Goal: Task Accomplishment & Management: Manage account settings

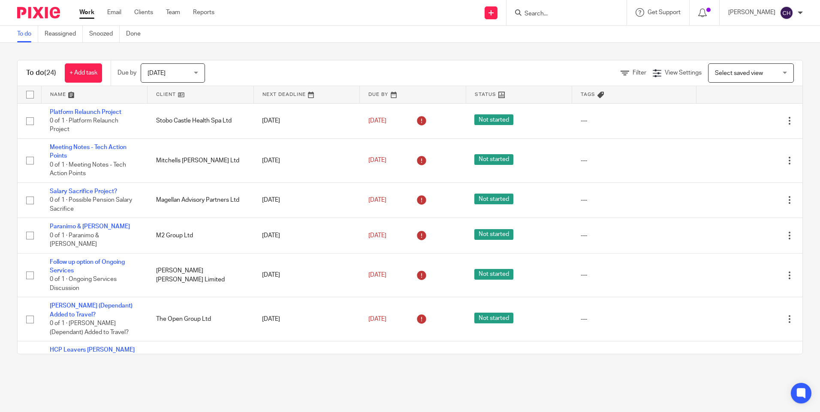
click at [568, 12] on input "Search" at bounding box center [561, 14] width 77 height 8
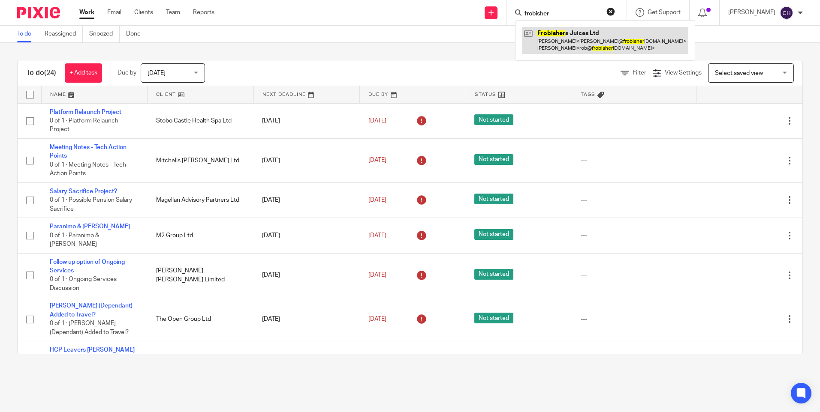
type input "frobisher"
click at [596, 37] on link at bounding box center [605, 40] width 166 height 27
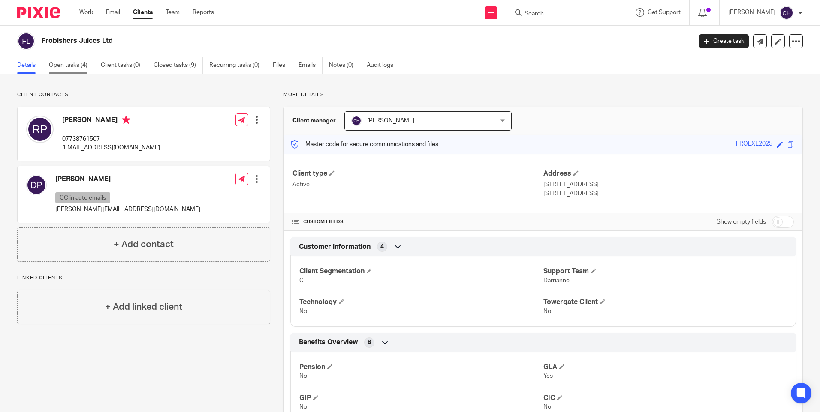
click at [71, 65] on link "Open tasks (4)" at bounding box center [71, 65] width 45 height 17
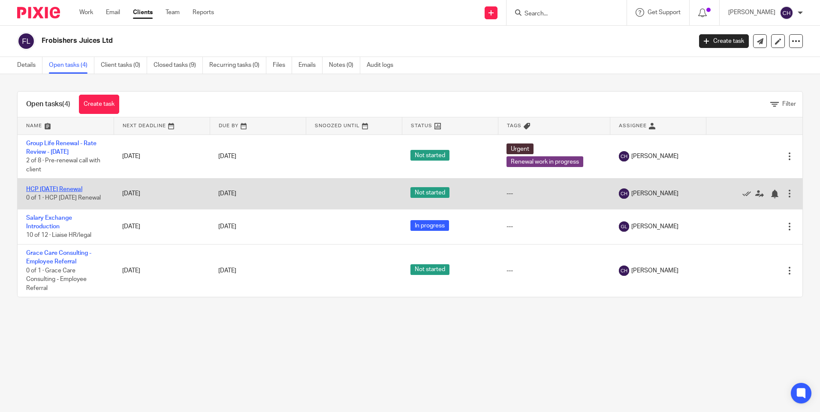
click at [36, 190] on link "HCP [DATE] Renewal" at bounding box center [54, 189] width 56 height 6
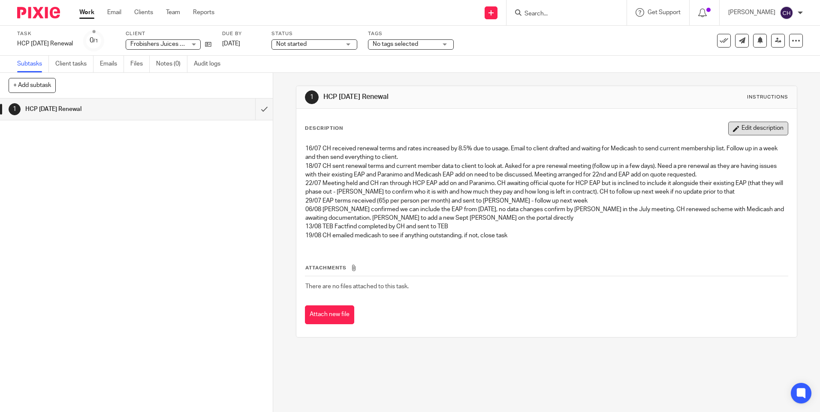
click at [753, 129] on button "Edit description" at bounding box center [758, 129] width 60 height 14
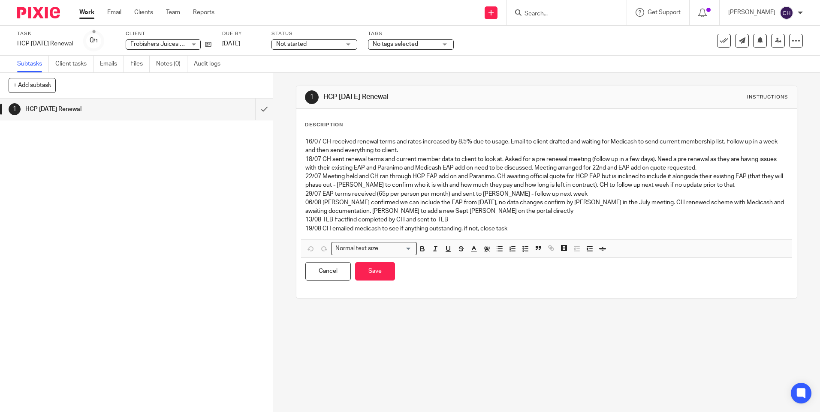
click at [520, 230] on p "19/08 CH emailed medicash to see if anything outstanding. if not, close task" at bounding box center [546, 229] width 482 height 9
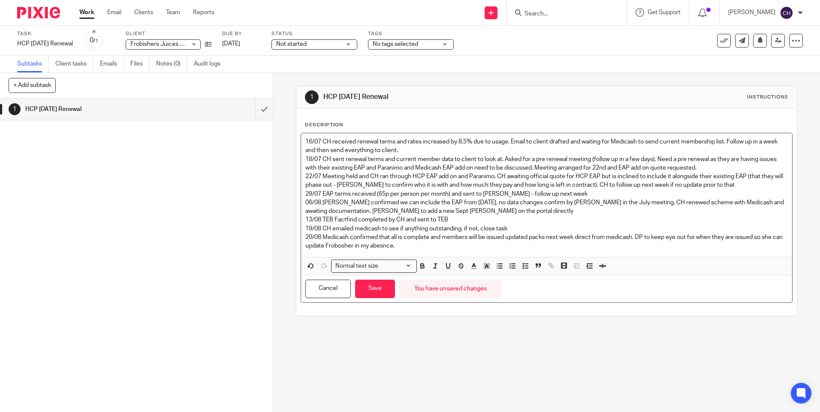
drag, startPoint x: 333, startPoint y: 247, endPoint x: 310, endPoint y: 243, distance: 23.0
click at [305, 246] on p "20/08 Medicash confirmed that all is complete and members will be issued update…" at bounding box center [546, 242] width 482 height 18
click at [261, 42] on link "[DATE]" at bounding box center [241, 43] width 39 height 9
click at [373, 285] on button "Save" at bounding box center [375, 289] width 40 height 18
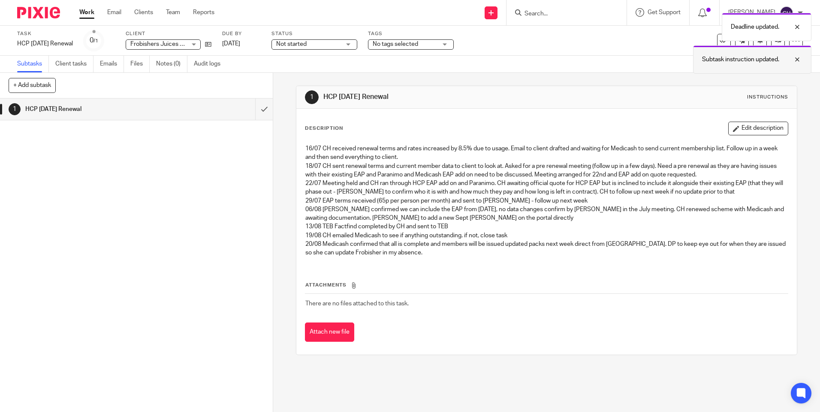
click at [797, 57] on div at bounding box center [790, 59] width 23 height 10
click at [797, 28] on div at bounding box center [790, 27] width 23 height 10
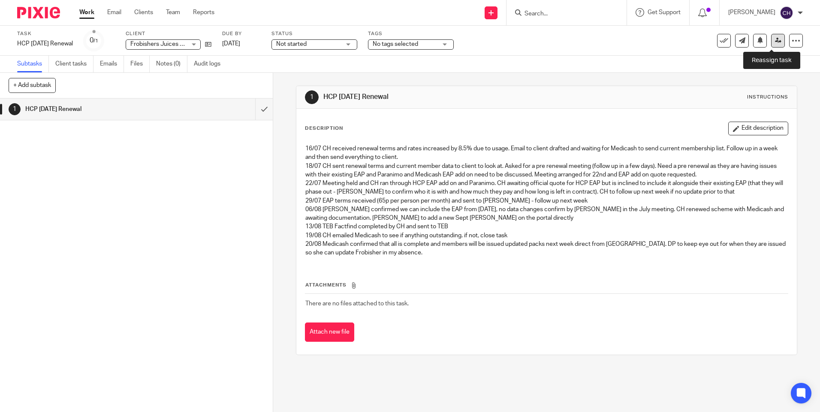
click at [771, 39] on link at bounding box center [778, 41] width 14 height 14
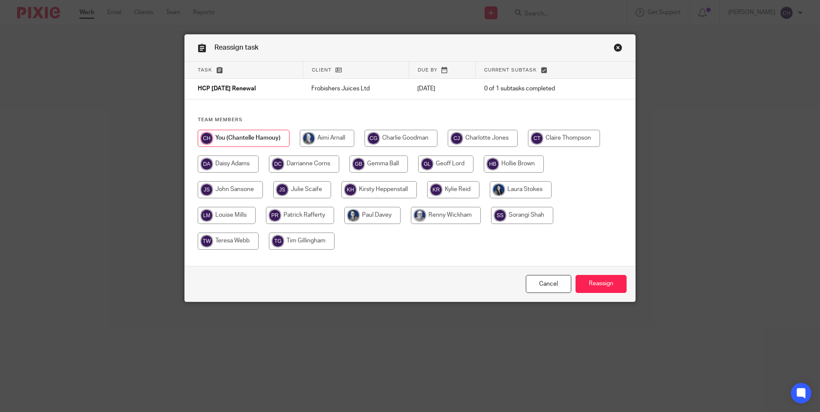
click at [312, 165] on input "radio" at bounding box center [304, 164] width 70 height 17
radio input "true"
click at [594, 279] on input "Reassign" at bounding box center [600, 284] width 51 height 18
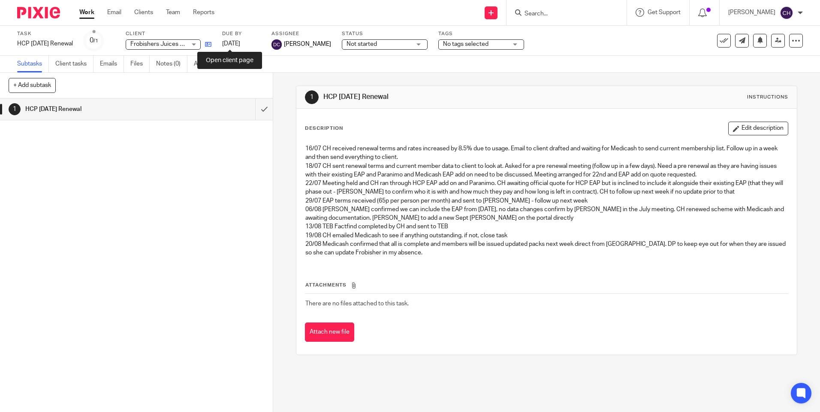
click at [211, 46] on icon at bounding box center [208, 44] width 6 height 6
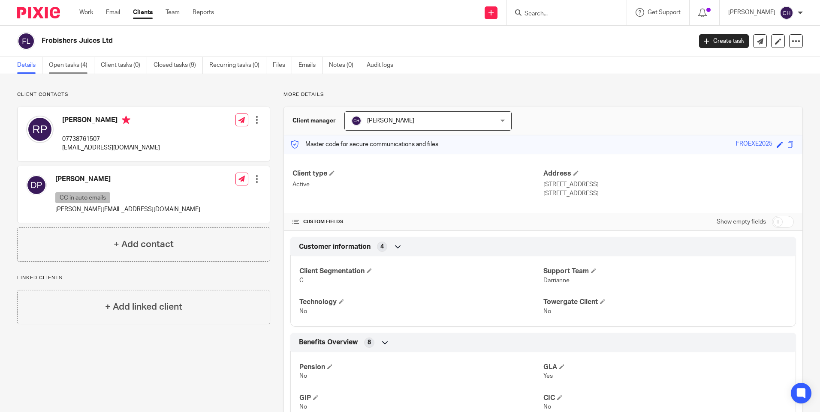
click at [70, 61] on link "Open tasks (4)" at bounding box center [71, 65] width 45 height 17
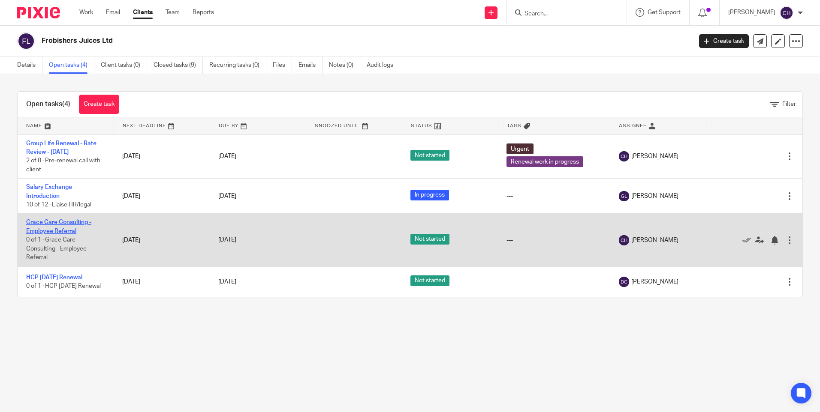
click at [58, 224] on link "Grace Care Consulting - Employee Referral" at bounding box center [58, 226] width 65 height 15
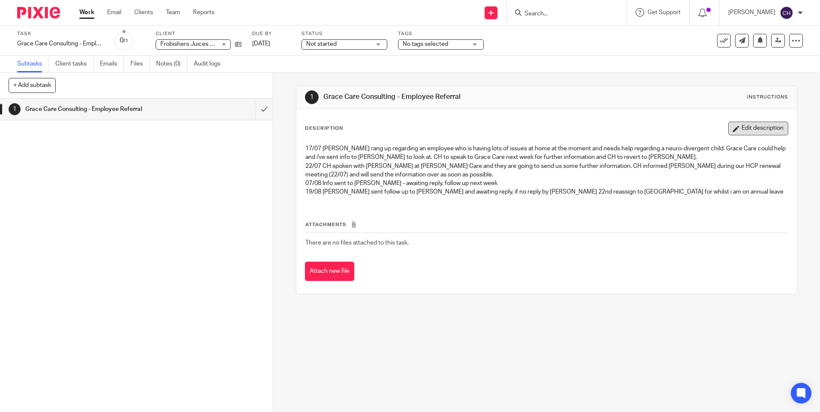
click at [734, 129] on button "Edit description" at bounding box center [758, 129] width 60 height 14
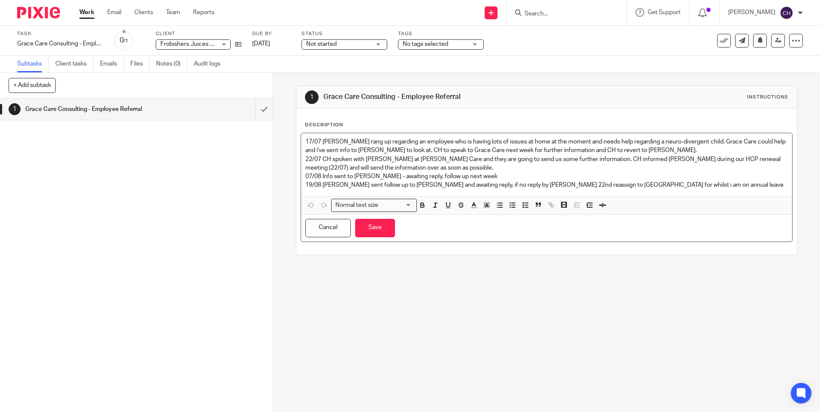
click at [652, 185] on p "19/08 CH sent follow up to Rob and awaiting reply, if no reply by Fri 22nd reas…" at bounding box center [546, 185] width 482 height 9
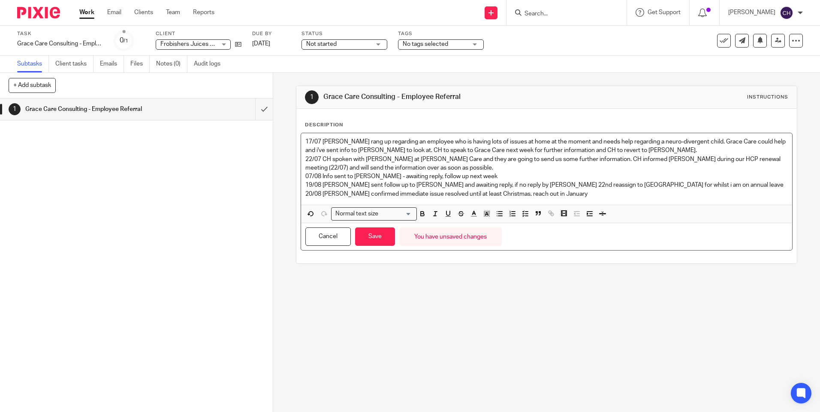
click at [567, 192] on p "20/08 Rob confirmed immediate issue resolved until at least Christmas. reach ou…" at bounding box center [546, 194] width 482 height 9
click at [380, 240] on button "Save" at bounding box center [375, 237] width 40 height 18
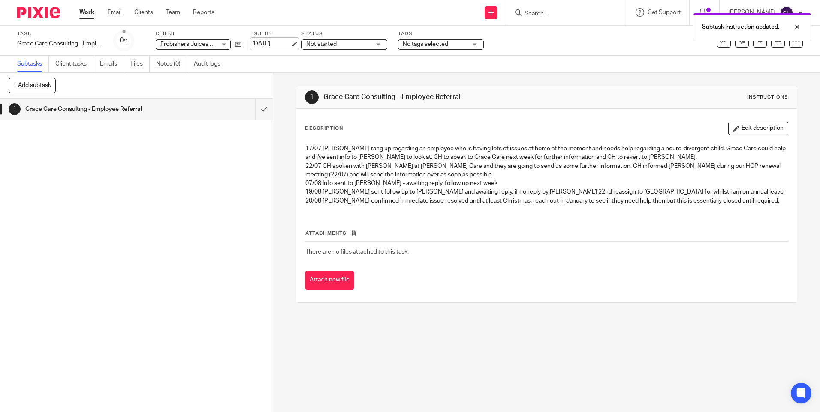
click at [269, 46] on link "[DATE]" at bounding box center [271, 43] width 39 height 9
click at [38, 6] on div at bounding box center [35, 12] width 71 height 25
click at [38, 12] on img at bounding box center [38, 13] width 43 height 12
